Goal: Navigation & Orientation: Go to known website

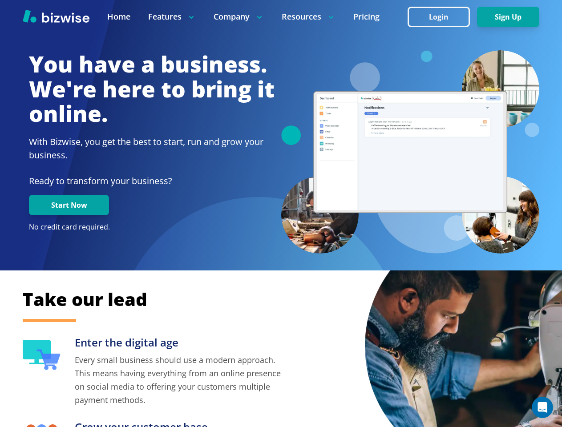
click at [281, 214] on div at bounding box center [410, 152] width 259 height 204
click at [463, 324] on img at bounding box center [491, 346] width 253 height 253
click at [542, 408] on icon "Open Intercom Messenger" at bounding box center [542, 408] width 15 height 15
